Goal: Task Accomplishment & Management: Complete application form

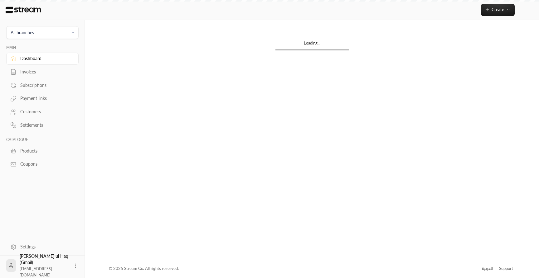
click at [63, 34] on span "All branches" at bounding box center [42, 32] width 64 height 7
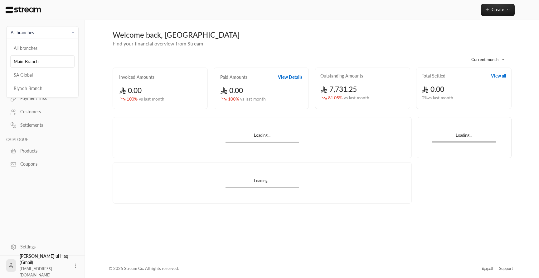
click at [48, 60] on li "Main Branch" at bounding box center [42, 61] width 64 height 12
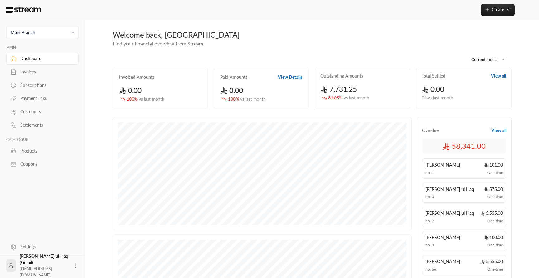
click at [36, 112] on div "Customers" at bounding box center [45, 112] width 51 height 6
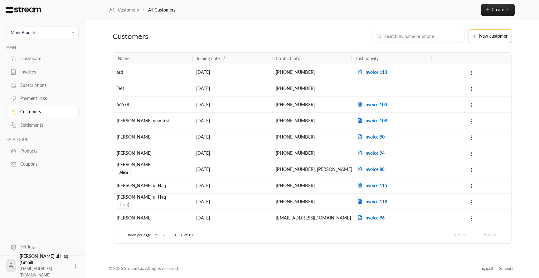
click at [491, 38] on span "New customer" at bounding box center [493, 36] width 28 height 4
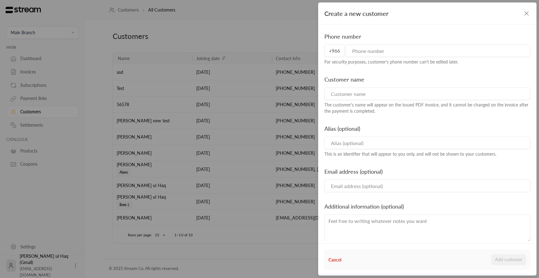
click at [292, 37] on div "Create a new customer Phone number +966 For security purposes, customer's phone…" at bounding box center [269, 139] width 539 height 278
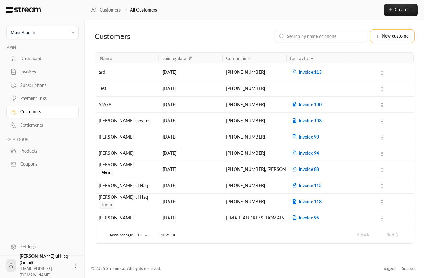
click at [397, 31] on button "New customer" at bounding box center [392, 36] width 43 height 12
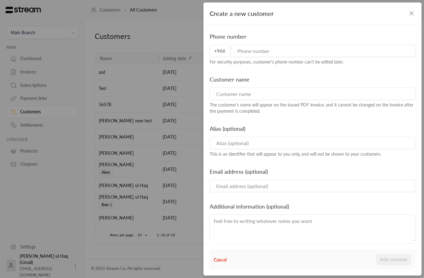
click at [329, 23] on div "Create a new customer" at bounding box center [313, 13] width 218 height 22
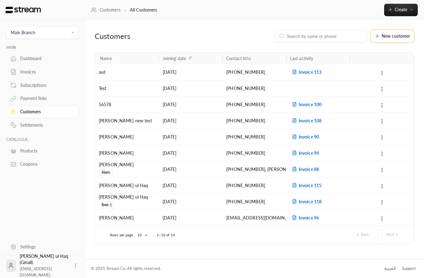
click at [393, 40] on button "New customer" at bounding box center [392, 36] width 43 height 12
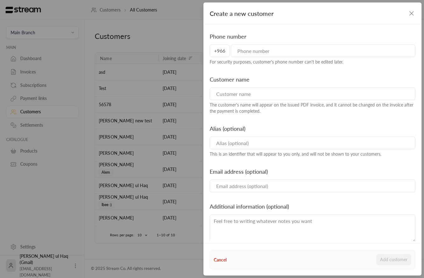
click at [323, 19] on div "Create a new customer" at bounding box center [313, 13] width 218 height 22
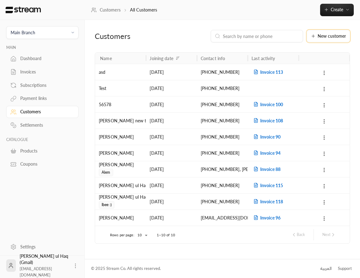
click at [330, 35] on span "New customer" at bounding box center [332, 36] width 28 height 4
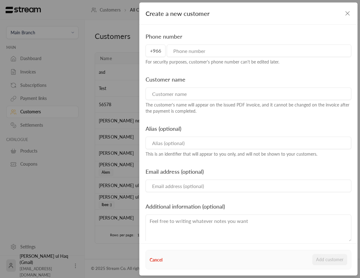
click at [165, 62] on div "For security purposes, customer's phone number can't be edited later." at bounding box center [249, 62] width 206 height 6
click at [182, 114] on div "The customer's name will appear on the issued PDF invoice, and it cannot be cha…" at bounding box center [249, 108] width 206 height 12
click at [130, 134] on div "Create a new customer Phone number +966 For security purposes, customer's phone…" at bounding box center [180, 139] width 360 height 278
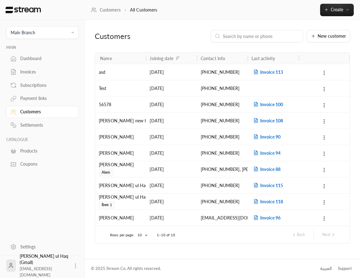
click at [72, 265] on icon at bounding box center [75, 266] width 6 height 6
click at [62, 264] on li "Logout" at bounding box center [63, 266] width 23 height 10
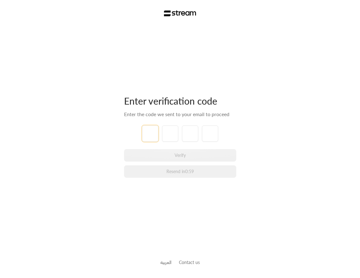
type input "1"
type input "2"
type input "3"
type input "4"
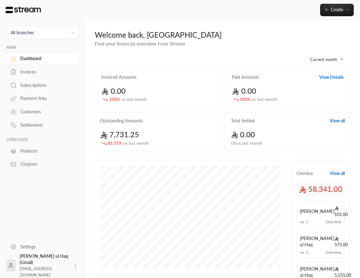
click at [36, 27] on button "All branches" at bounding box center [42, 32] width 72 height 13
click at [35, 33] on div at bounding box center [180, 139] width 360 height 278
click at [38, 33] on span "All branches" at bounding box center [42, 32] width 64 height 7
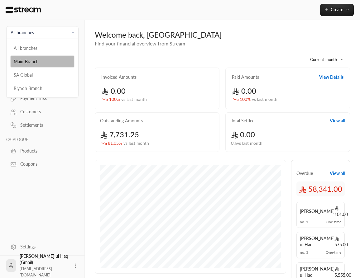
click at [33, 60] on li "Main Branch" at bounding box center [42, 61] width 64 height 12
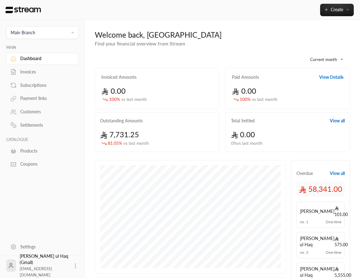
click at [40, 115] on div "Customers" at bounding box center [45, 112] width 51 height 6
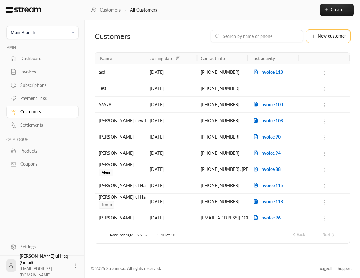
click at [335, 41] on button "New customer" at bounding box center [328, 36] width 43 height 12
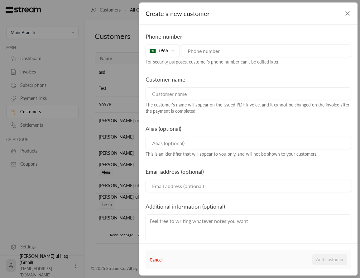
click at [172, 53] on div "+966" at bounding box center [163, 51] width 34 height 12
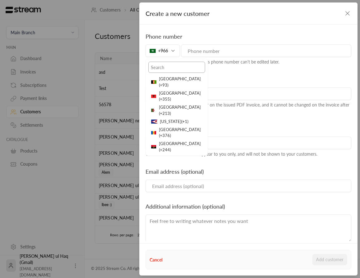
click at [172, 67] on input "text" at bounding box center [176, 67] width 57 height 11
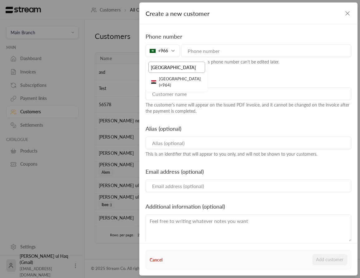
type input "iraq"
click at [174, 80] on li "Iraq ( +964 )" at bounding box center [176, 82] width 57 height 14
click at [203, 51] on input "tel" at bounding box center [266, 51] width 170 height 12
click at [221, 51] on input "tel" at bounding box center [266, 51] width 170 height 12
paste input "7806888788"
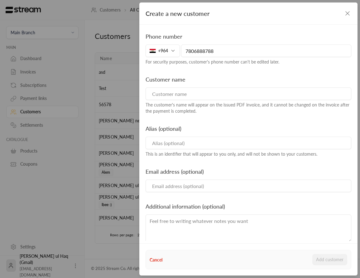
type input "7806888788"
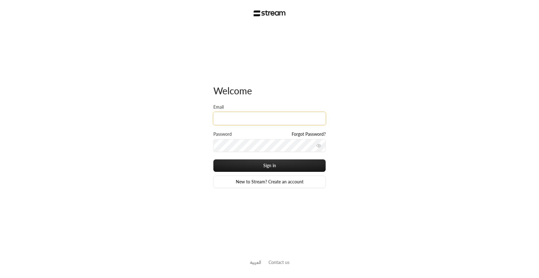
click at [260, 119] on input "Email" at bounding box center [269, 118] width 112 height 13
type input "[EMAIL_ADDRESS][DOMAIN_NAME]"
click at [213, 160] on button "Sign in" at bounding box center [269, 166] width 112 height 12
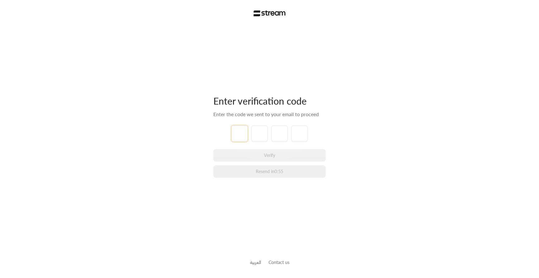
type input "0"
type input "4"
